Goal: Information Seeking & Learning: Learn about a topic

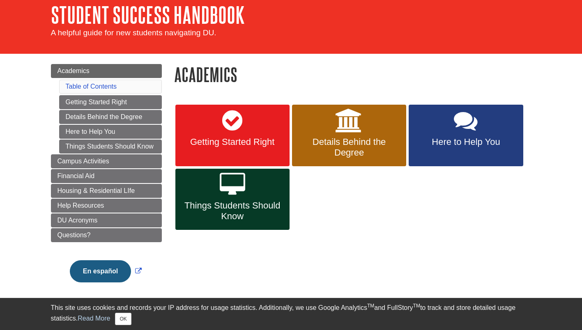
scroll to position [37, 0]
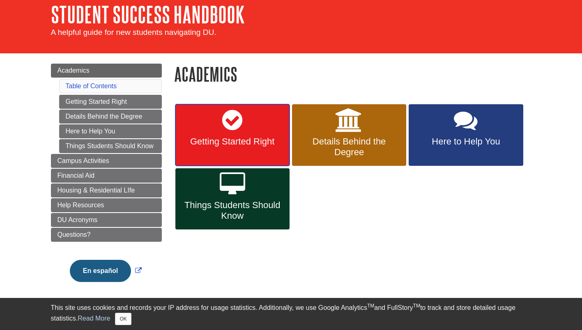
click at [256, 131] on link "Getting Started Right" at bounding box center [232, 135] width 114 height 62
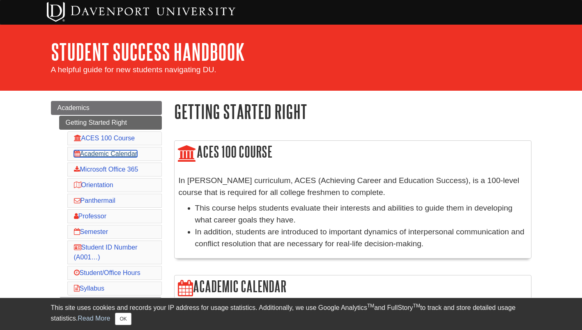
click at [119, 157] on link "Academic Calendar" at bounding box center [106, 153] width 64 height 7
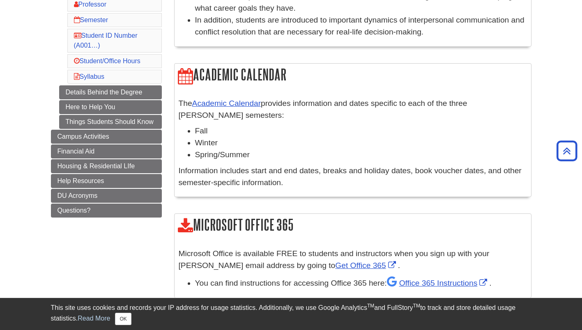
scroll to position [211, 0]
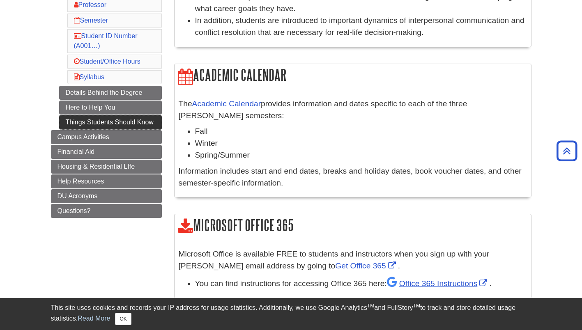
click at [124, 125] on link "Things Students Should Know" at bounding box center [110, 122] width 103 height 14
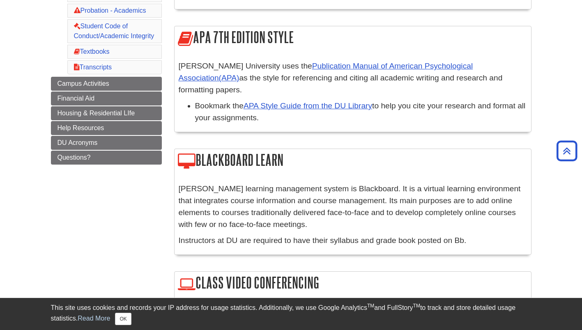
scroll to position [330, 0]
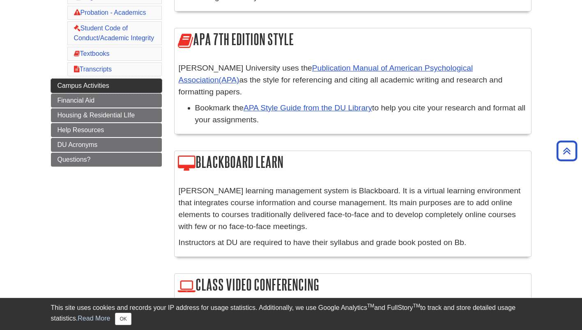
click at [91, 89] on span "Campus Activities" at bounding box center [83, 85] width 52 height 7
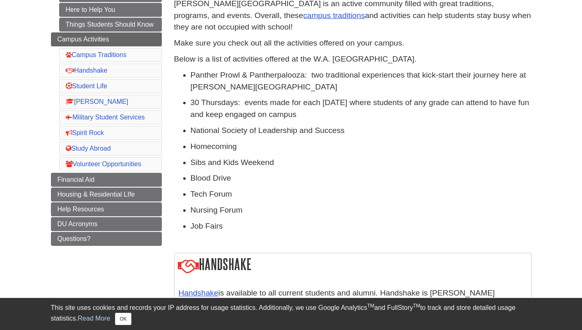
scroll to position [144, 0]
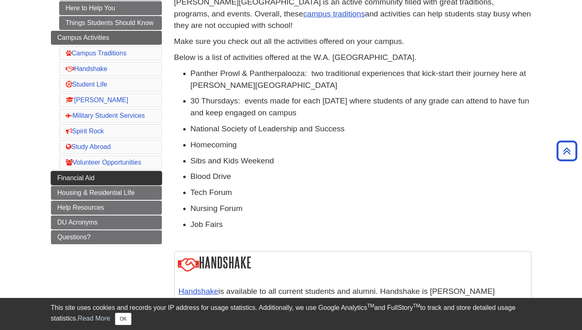
click at [94, 176] on span "Financial Aid" at bounding box center [75, 177] width 37 height 7
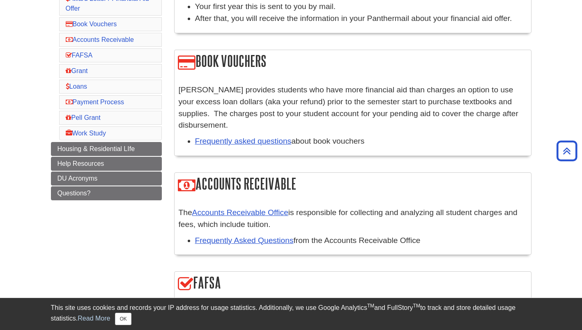
scroll to position [211, 0]
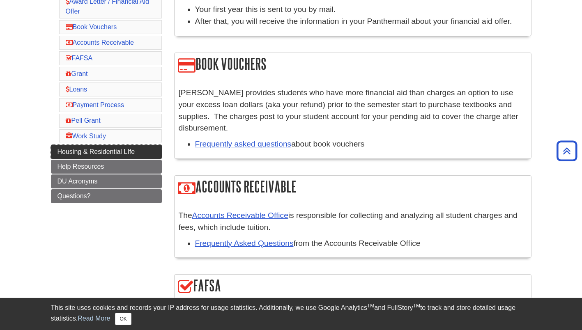
click at [95, 149] on span "Housing & Residential LIfe" at bounding box center [96, 151] width 78 height 7
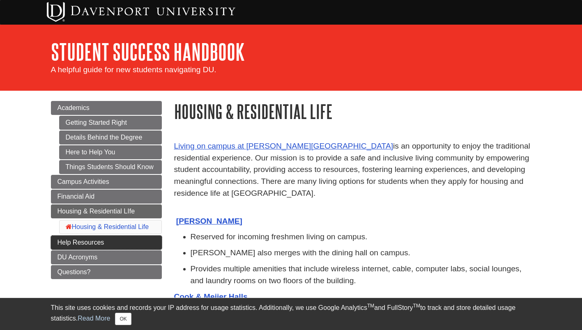
click at [87, 239] on span "Help Resources" at bounding box center [80, 242] width 47 height 7
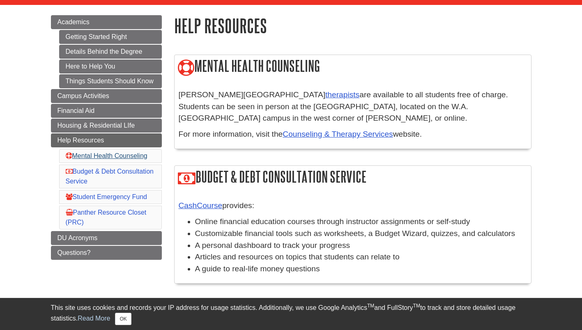
scroll to position [87, 0]
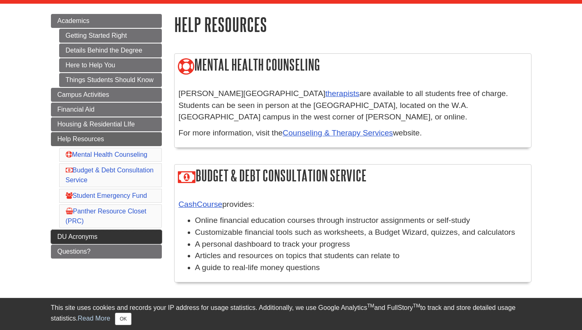
click at [103, 239] on link "DU Acronyms" at bounding box center [106, 237] width 111 height 14
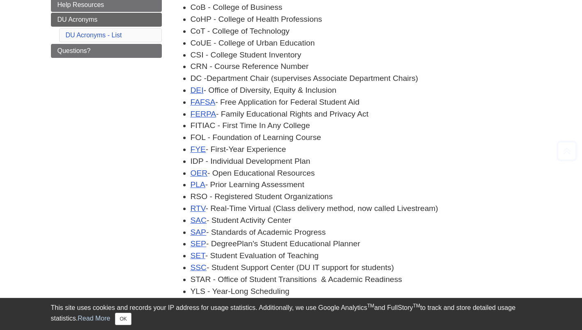
scroll to position [230, 0]
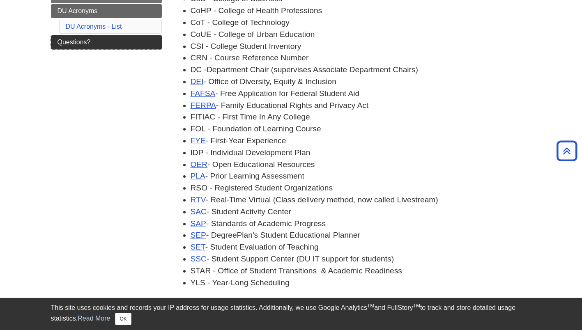
click at [85, 45] on span "Questions?" at bounding box center [73, 42] width 33 height 7
